Goal: Task Accomplishment & Management: Use online tool/utility

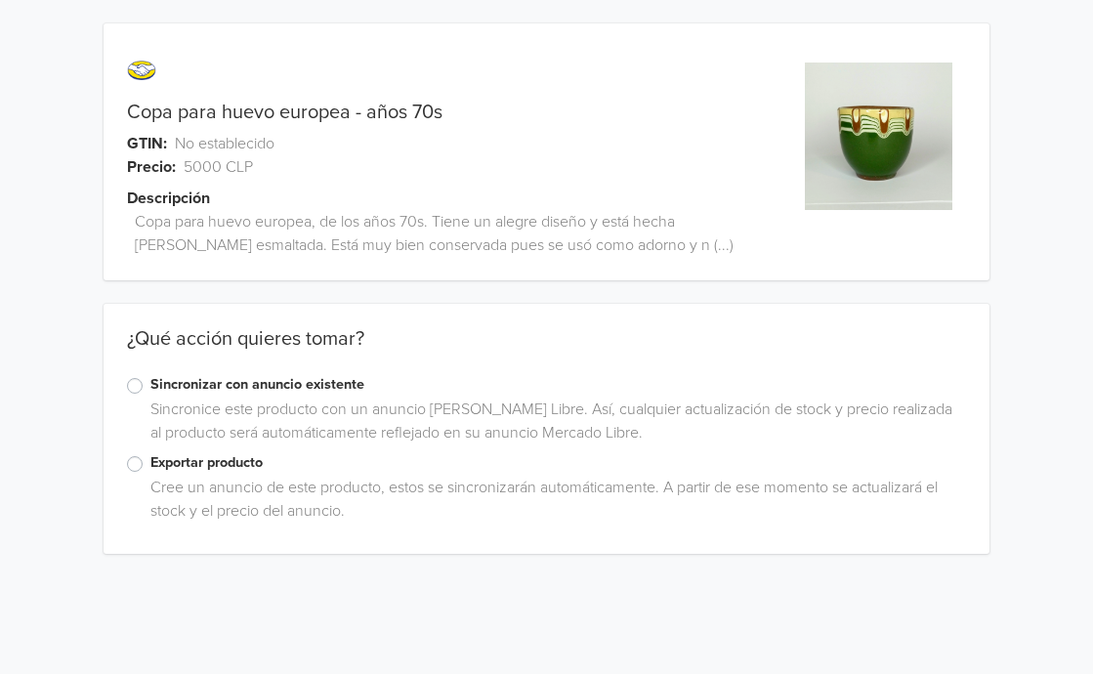
click at [220, 468] on label "Exportar producto" at bounding box center [558, 462] width 817 height 21
click at [0, 0] on input "Exportar producto" at bounding box center [0, 0] width 0 height 0
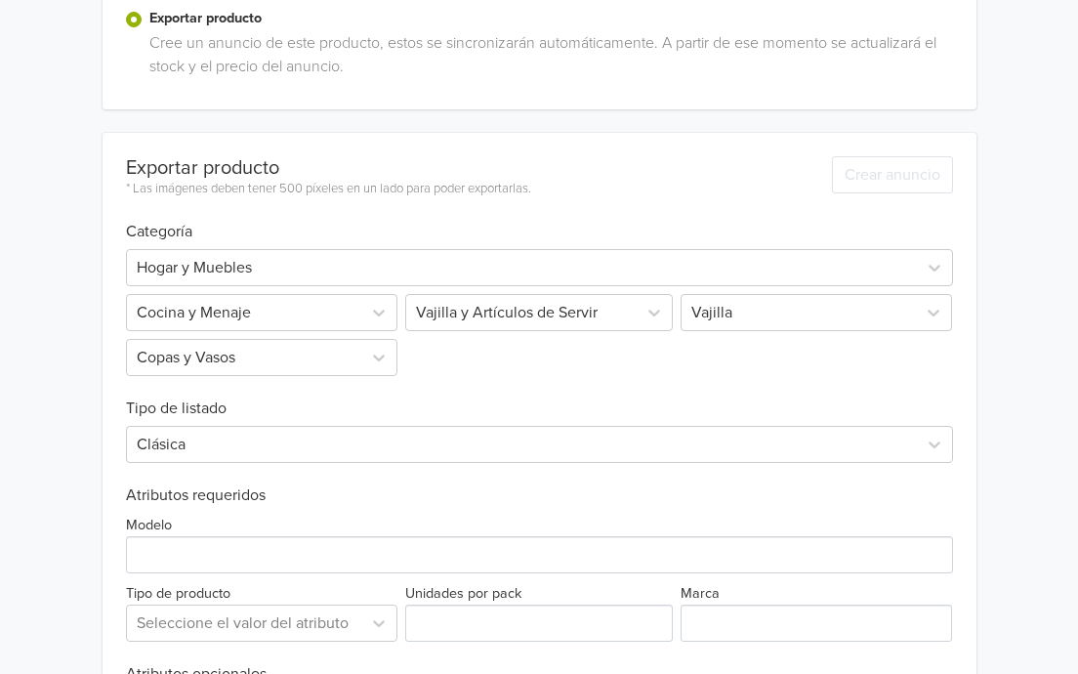
scroll to position [592, 0]
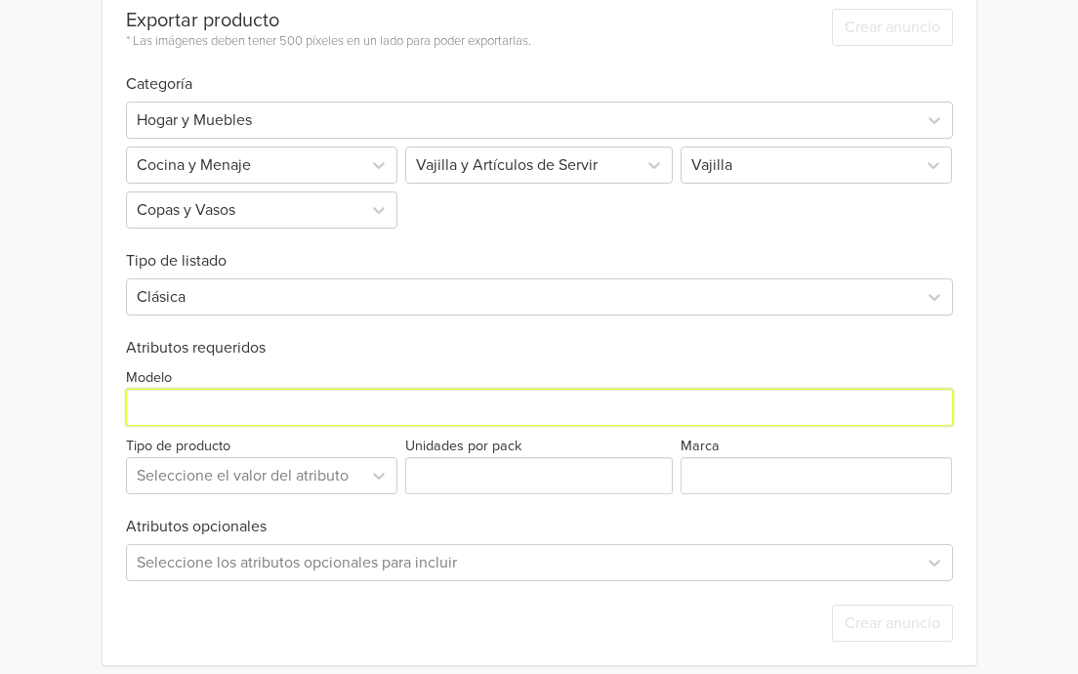
click at [221, 405] on input "Modelo" at bounding box center [539, 407] width 827 height 37
type input "Copa para huevo"
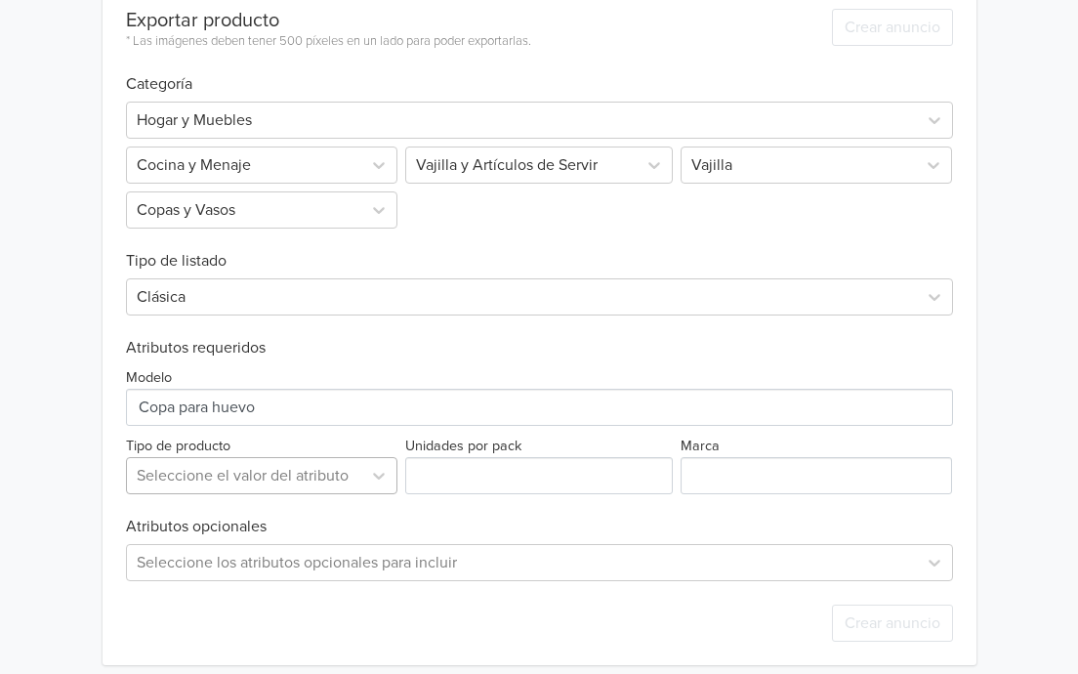
click at [266, 468] on div at bounding box center [244, 475] width 215 height 27
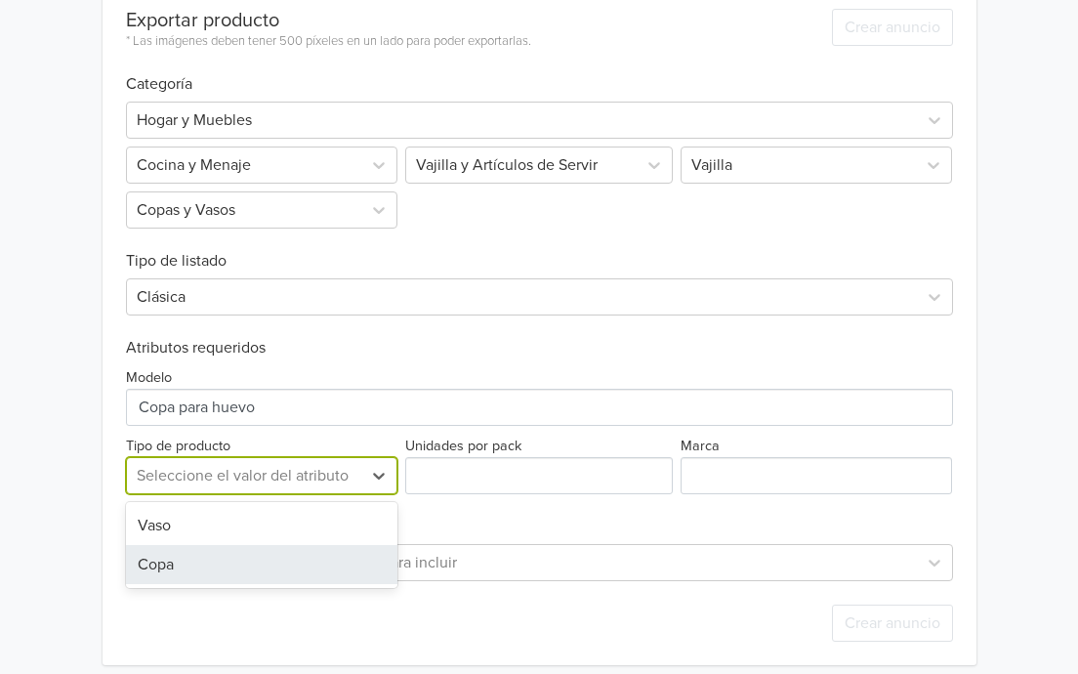
drag, startPoint x: 170, startPoint y: 567, endPoint x: 418, endPoint y: 533, distance: 250.4
click at [169, 567] on div "Copa" at bounding box center [262, 564] width 272 height 39
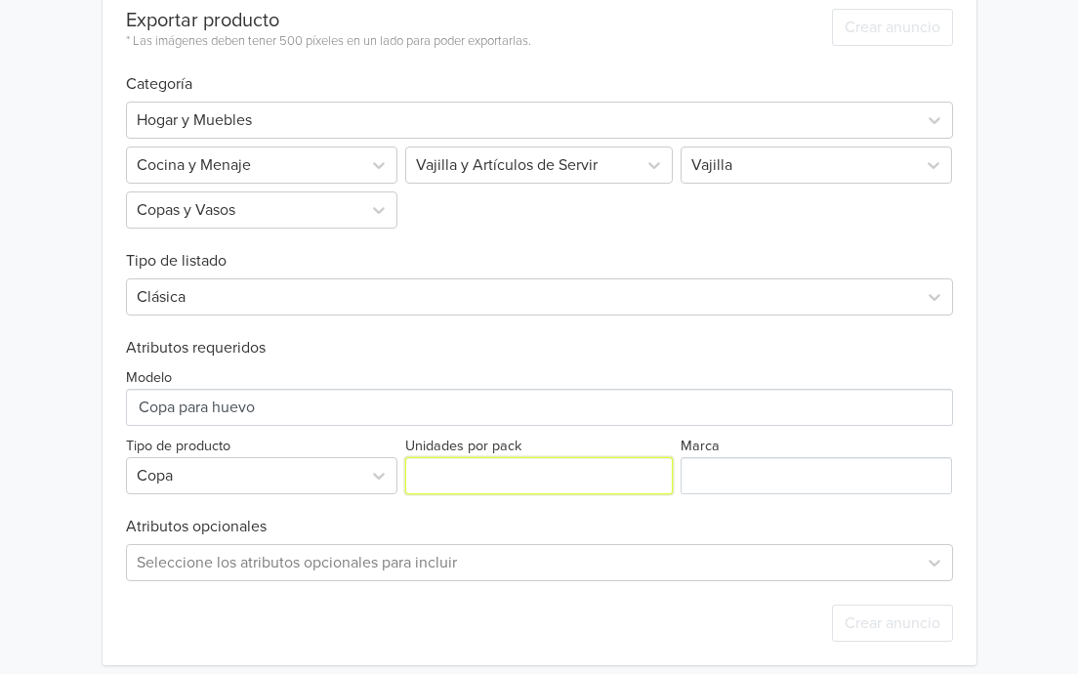
click at [592, 476] on input "Unidades por pack" at bounding box center [539, 475] width 268 height 37
type input "1"
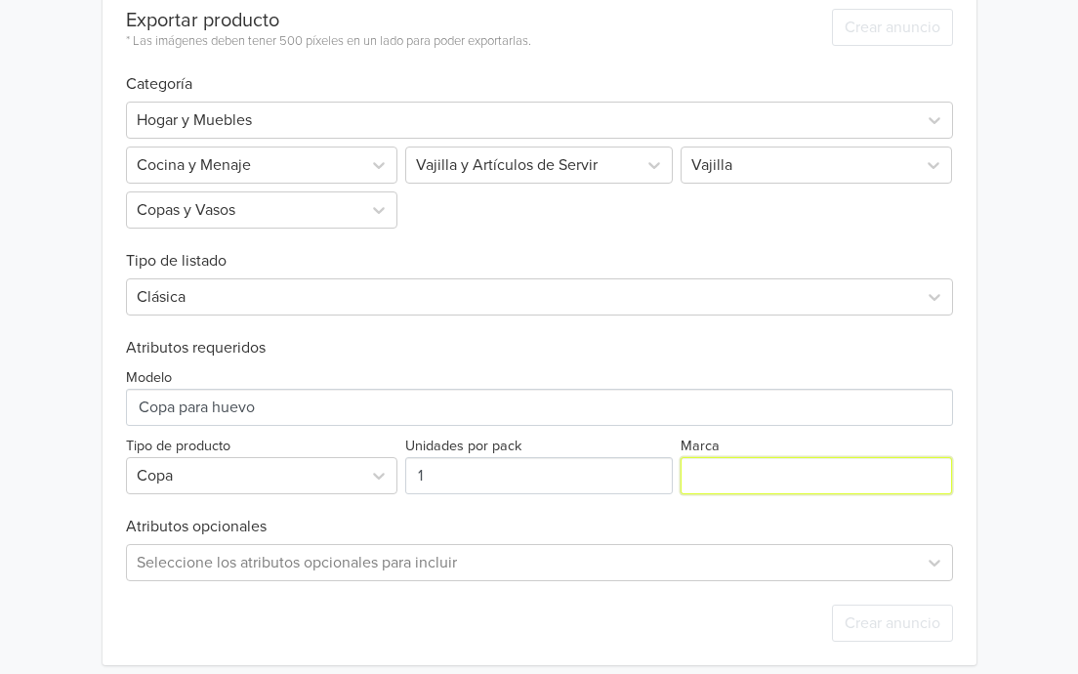
click at [758, 470] on input "Marca" at bounding box center [817, 475] width 272 height 37
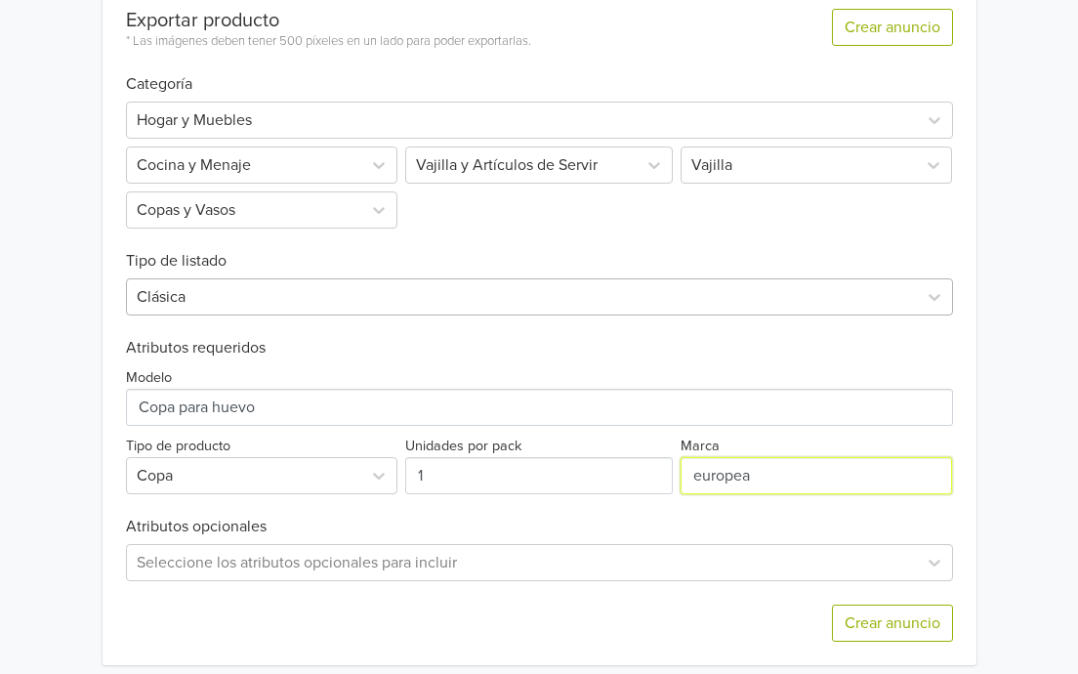
type input "europea"
click at [498, 311] on div "Clásica" at bounding box center [522, 296] width 790 height 35
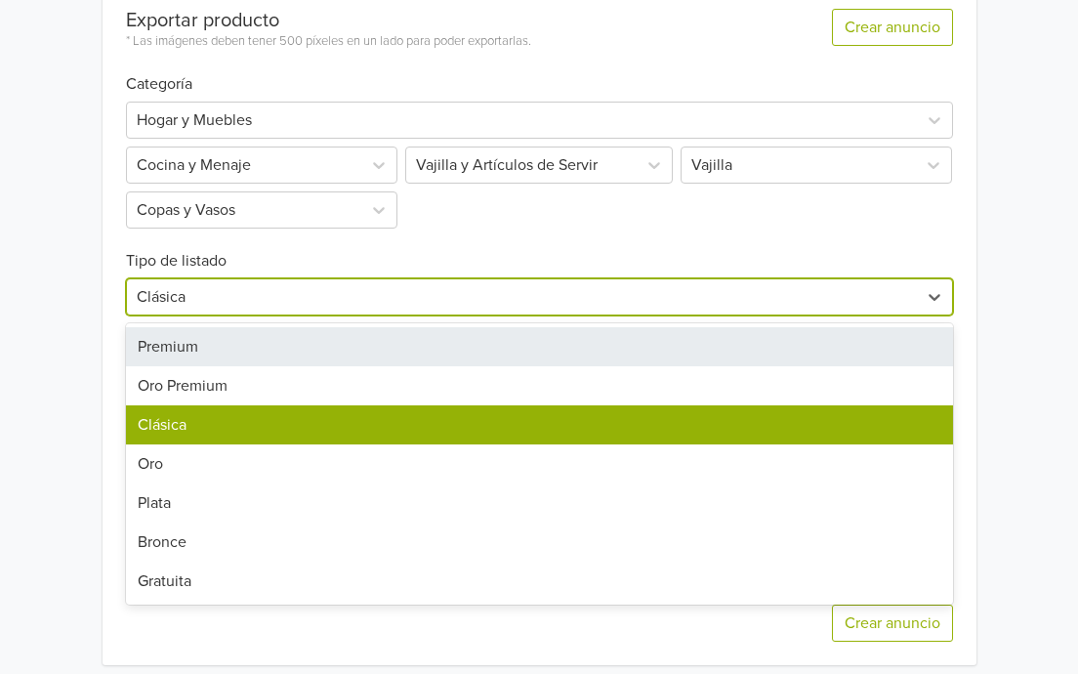
click at [322, 338] on div "Premium" at bounding box center [539, 346] width 827 height 39
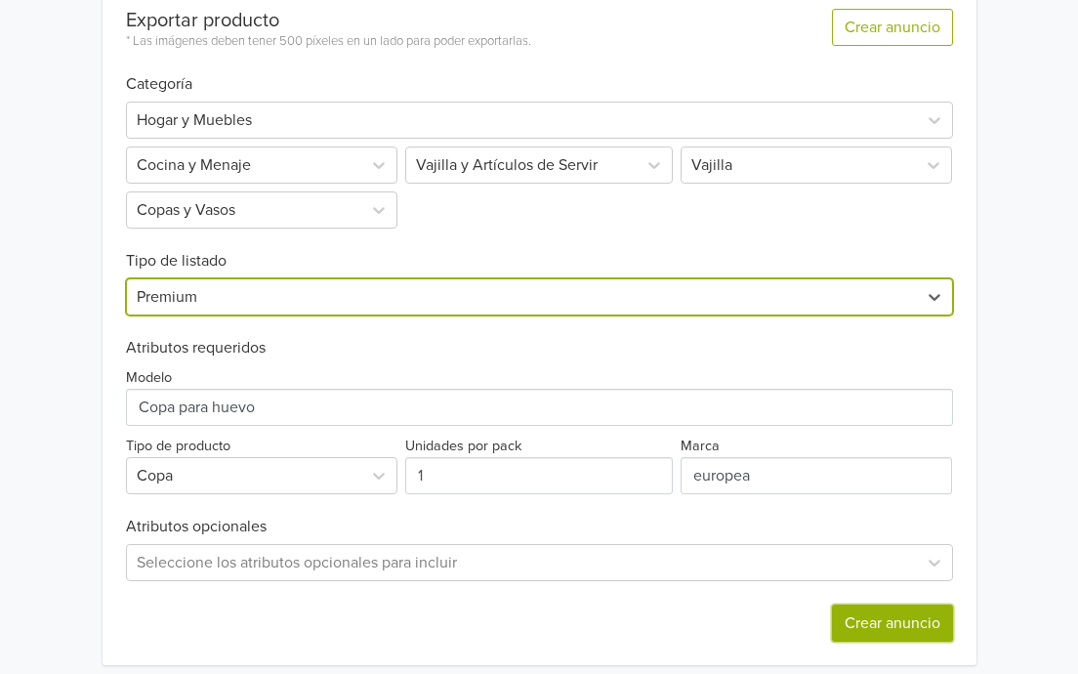
click at [847, 624] on button "Crear anuncio" at bounding box center [892, 623] width 121 height 37
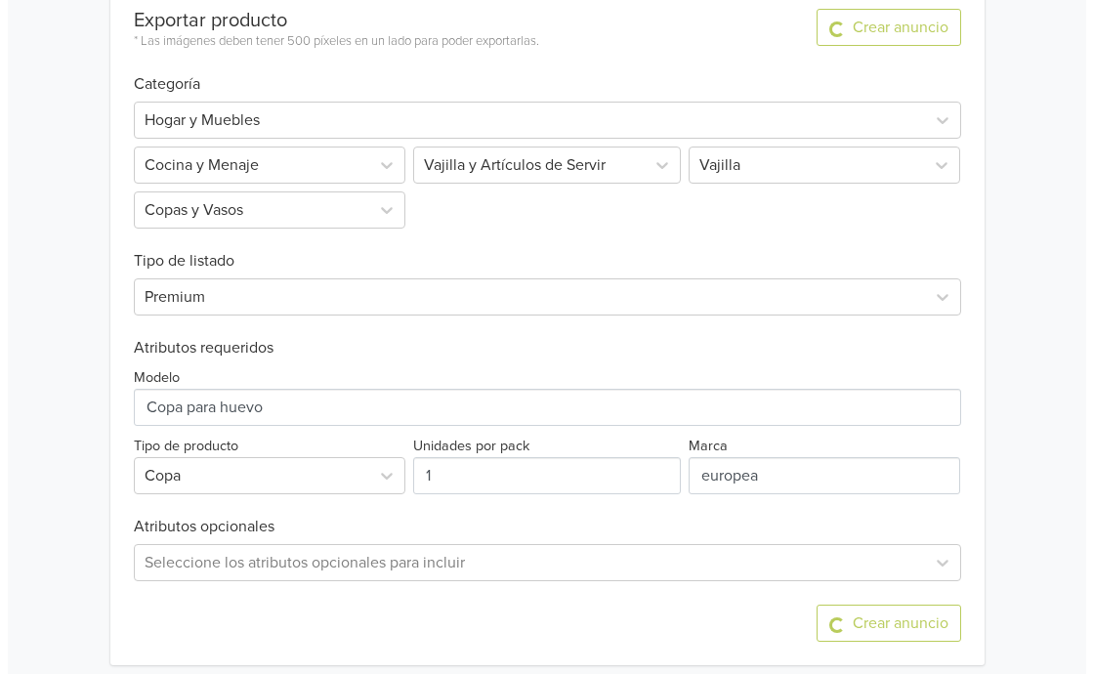
scroll to position [0, 0]
